Goal: Information Seeking & Learning: Learn about a topic

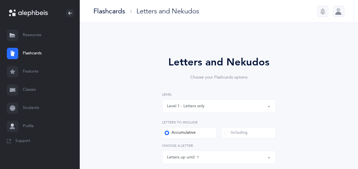
select select "4"
select select "single"
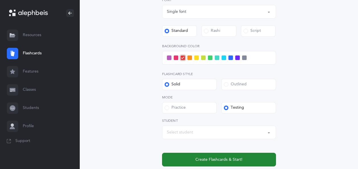
click at [207, 156] on button "Create Flashcards & Start!" at bounding box center [219, 160] width 114 height 14
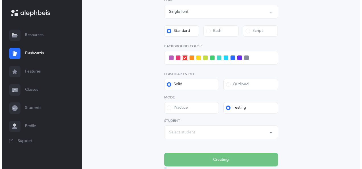
scroll to position [0, 0]
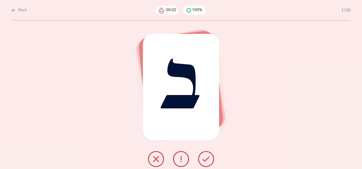
click at [207, 157] on icon at bounding box center [206, 159] width 7 height 7
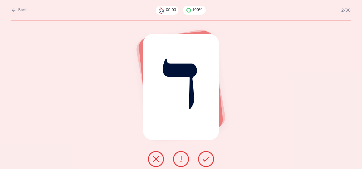
click at [207, 161] on icon at bounding box center [206, 159] width 7 height 7
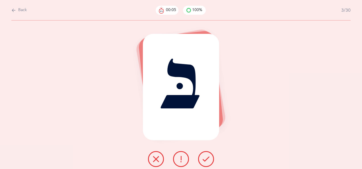
click at [206, 159] on icon at bounding box center [206, 159] width 7 height 7
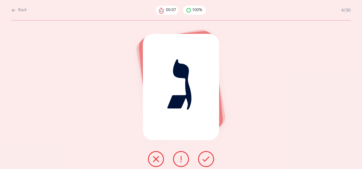
click at [207, 156] on button at bounding box center [206, 159] width 16 height 16
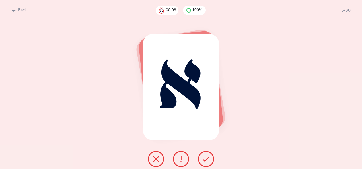
click at [206, 158] on icon at bounding box center [206, 159] width 7 height 7
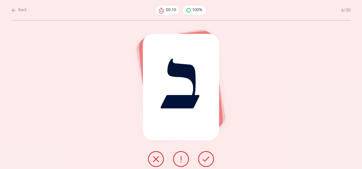
click at [208, 156] on icon at bounding box center [206, 159] width 7 height 7
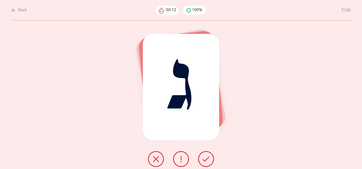
click at [207, 157] on icon at bounding box center [206, 159] width 7 height 7
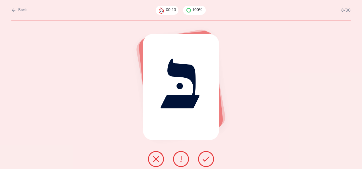
click at [209, 158] on icon at bounding box center [206, 159] width 7 height 7
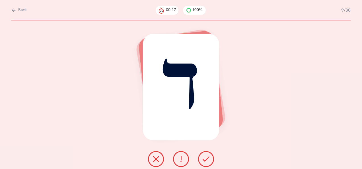
click at [208, 157] on icon at bounding box center [206, 159] width 7 height 7
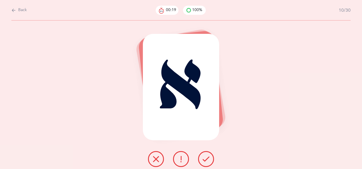
click at [208, 158] on icon at bounding box center [206, 159] width 7 height 7
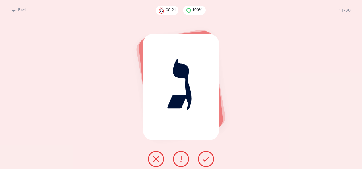
click at [207, 157] on icon at bounding box center [206, 159] width 7 height 7
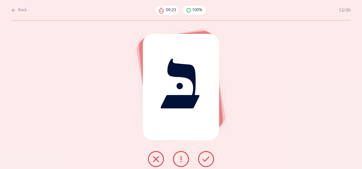
click at [207, 156] on icon at bounding box center [206, 159] width 7 height 7
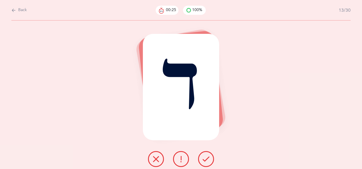
click at [208, 157] on icon at bounding box center [206, 159] width 7 height 7
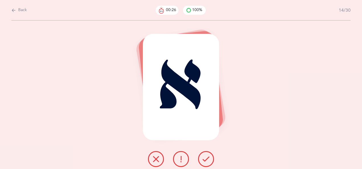
click at [208, 156] on icon at bounding box center [206, 159] width 7 height 7
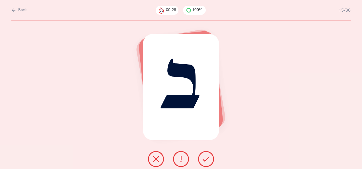
click at [208, 157] on icon at bounding box center [206, 159] width 7 height 7
click at [208, 156] on icon at bounding box center [206, 159] width 7 height 7
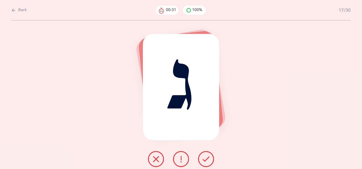
click at [207, 156] on icon at bounding box center [206, 159] width 7 height 7
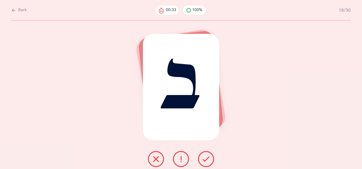
click at [208, 157] on icon at bounding box center [206, 159] width 7 height 7
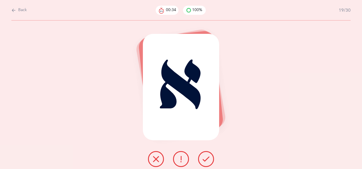
click at [209, 157] on icon at bounding box center [206, 159] width 7 height 7
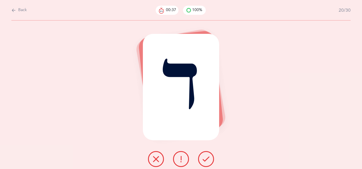
click at [207, 158] on icon at bounding box center [206, 159] width 7 height 7
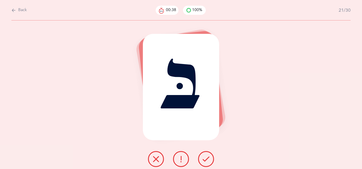
click at [208, 158] on icon at bounding box center [206, 159] width 7 height 7
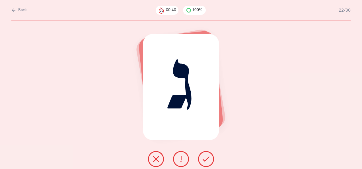
click at [207, 157] on icon at bounding box center [206, 159] width 7 height 7
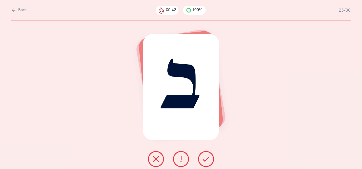
click at [208, 156] on icon at bounding box center [206, 159] width 7 height 7
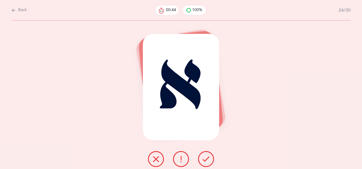
click at [208, 157] on icon at bounding box center [206, 159] width 7 height 7
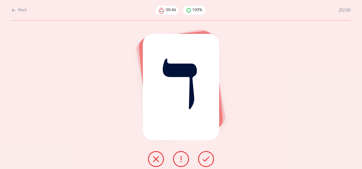
click at [207, 156] on icon at bounding box center [206, 159] width 7 height 7
click at [208, 157] on icon at bounding box center [206, 159] width 7 height 7
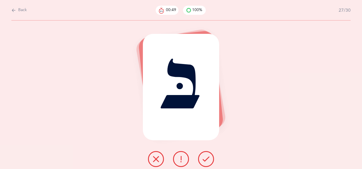
click at [209, 158] on icon at bounding box center [206, 159] width 7 height 7
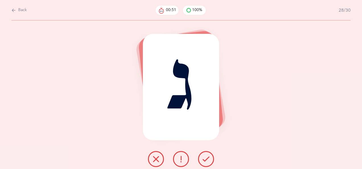
click at [208, 157] on icon at bounding box center [206, 159] width 7 height 7
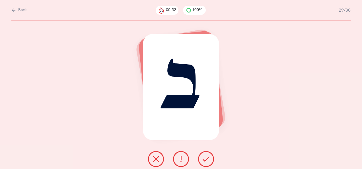
click at [208, 157] on icon at bounding box center [206, 159] width 7 height 7
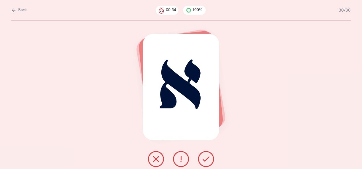
click at [208, 157] on icon at bounding box center [206, 159] width 7 height 7
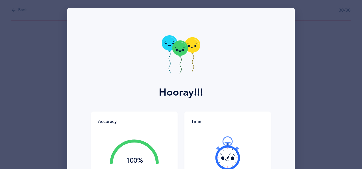
click at [306, 128] on div "Hooray!!! Accuracy 100% You got 30/30 right! Great Job! You are an accurate rea…" at bounding box center [181, 84] width 362 height 169
click at [251, 89] on div "Hooray!!!" at bounding box center [181, 60] width 221 height 104
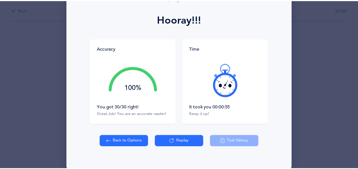
scroll to position [75, 0]
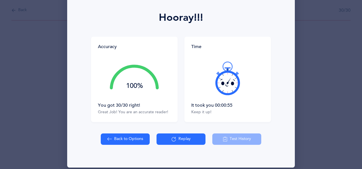
click at [125, 140] on button "Back to Options" at bounding box center [125, 139] width 49 height 11
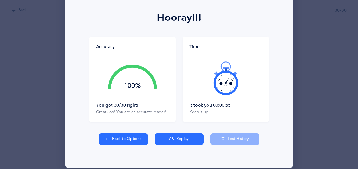
select select "4"
select select "single"
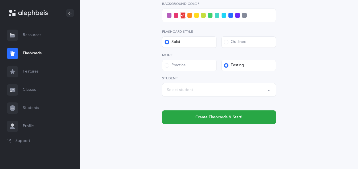
scroll to position [257, 0]
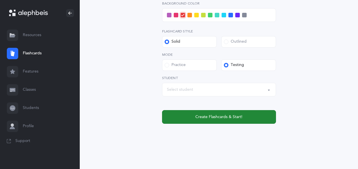
click at [218, 118] on span "Create Flashcards & Start!" at bounding box center [218, 117] width 47 height 6
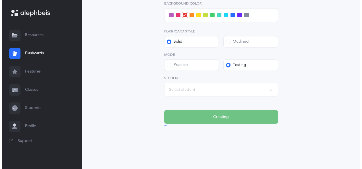
scroll to position [0, 0]
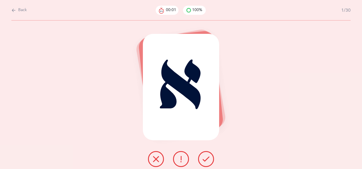
click at [205, 158] on icon at bounding box center [206, 159] width 7 height 7
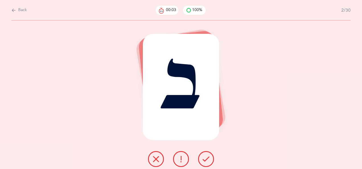
click at [208, 157] on icon at bounding box center [206, 159] width 7 height 7
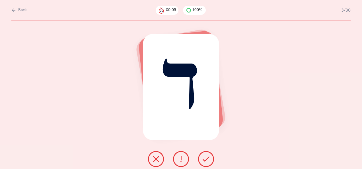
click at [208, 158] on icon at bounding box center [206, 159] width 7 height 7
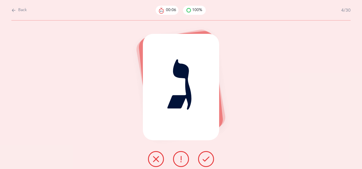
click at [208, 158] on icon at bounding box center [206, 159] width 7 height 7
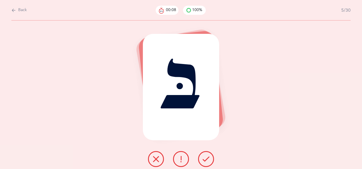
click at [209, 157] on icon at bounding box center [206, 159] width 7 height 7
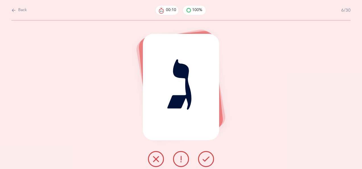
click at [207, 158] on icon at bounding box center [206, 159] width 7 height 7
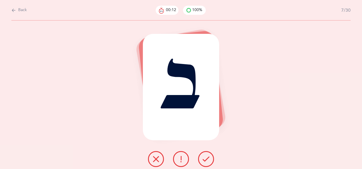
click at [208, 158] on icon at bounding box center [206, 159] width 7 height 7
click at [207, 157] on icon at bounding box center [206, 159] width 7 height 7
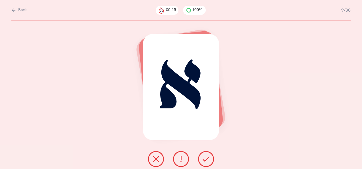
click at [208, 159] on icon at bounding box center [206, 159] width 7 height 7
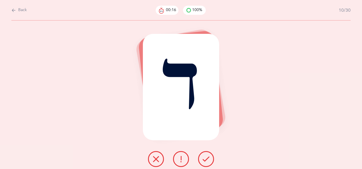
click at [207, 158] on icon at bounding box center [206, 159] width 7 height 7
click at [207, 157] on icon at bounding box center [206, 159] width 7 height 7
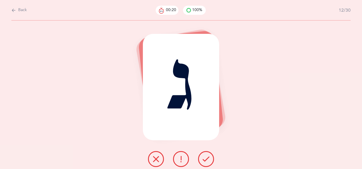
click at [207, 157] on icon at bounding box center [206, 159] width 7 height 7
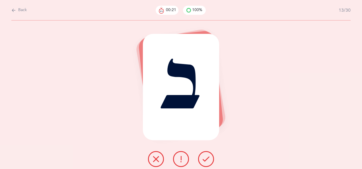
click at [206, 157] on icon at bounding box center [206, 159] width 7 height 7
click at [207, 157] on icon at bounding box center [206, 159] width 7 height 7
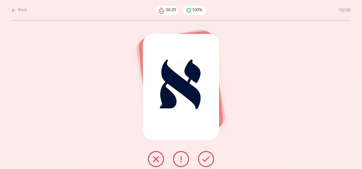
click at [206, 158] on icon at bounding box center [206, 159] width 7 height 7
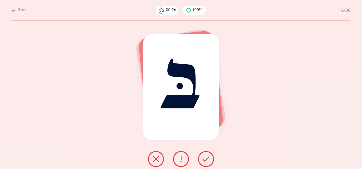
click at [208, 156] on icon at bounding box center [206, 159] width 7 height 7
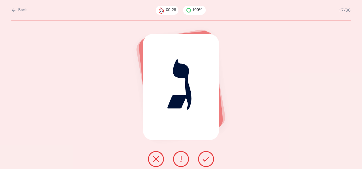
click at [208, 157] on icon at bounding box center [206, 159] width 7 height 7
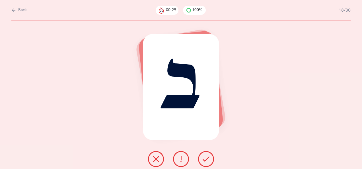
click at [207, 157] on icon at bounding box center [206, 159] width 7 height 7
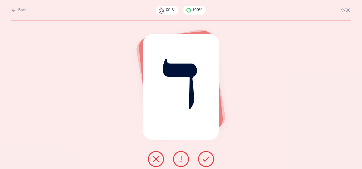
click at [207, 155] on button at bounding box center [206, 159] width 16 height 16
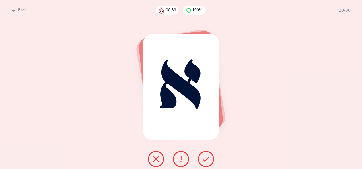
click at [208, 157] on icon at bounding box center [206, 159] width 7 height 7
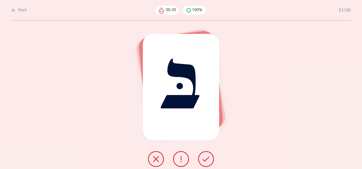
click at [208, 158] on icon at bounding box center [206, 159] width 7 height 7
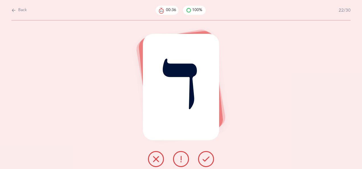
click at [207, 156] on icon at bounding box center [206, 159] width 7 height 7
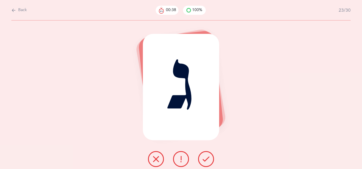
click at [208, 158] on icon at bounding box center [206, 159] width 7 height 7
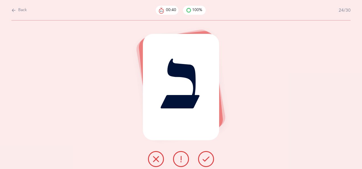
click at [207, 158] on icon at bounding box center [206, 159] width 7 height 7
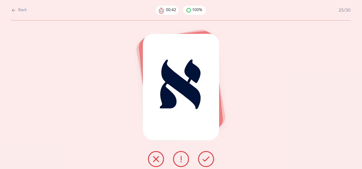
click at [208, 159] on icon at bounding box center [206, 159] width 7 height 7
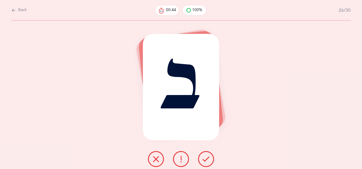
click at [208, 157] on icon at bounding box center [206, 159] width 7 height 7
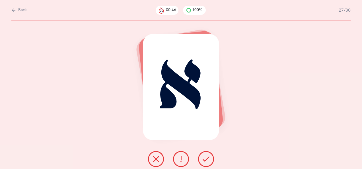
click at [208, 157] on icon at bounding box center [206, 159] width 7 height 7
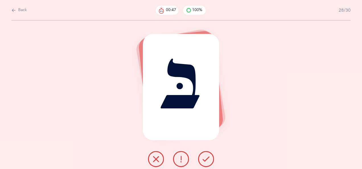
click at [207, 157] on icon at bounding box center [206, 159] width 7 height 7
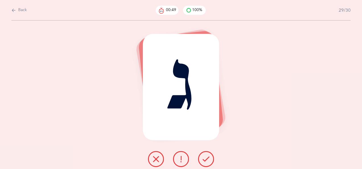
click at [209, 156] on icon at bounding box center [206, 159] width 7 height 7
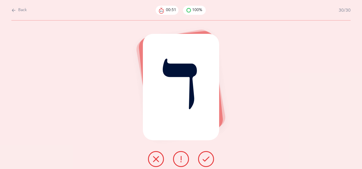
click at [208, 157] on icon at bounding box center [206, 159] width 7 height 7
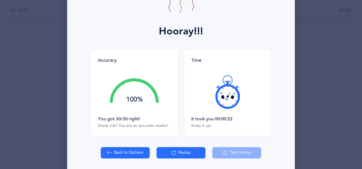
scroll to position [64, 0]
